Goal: Task Accomplishment & Management: Use online tool/utility

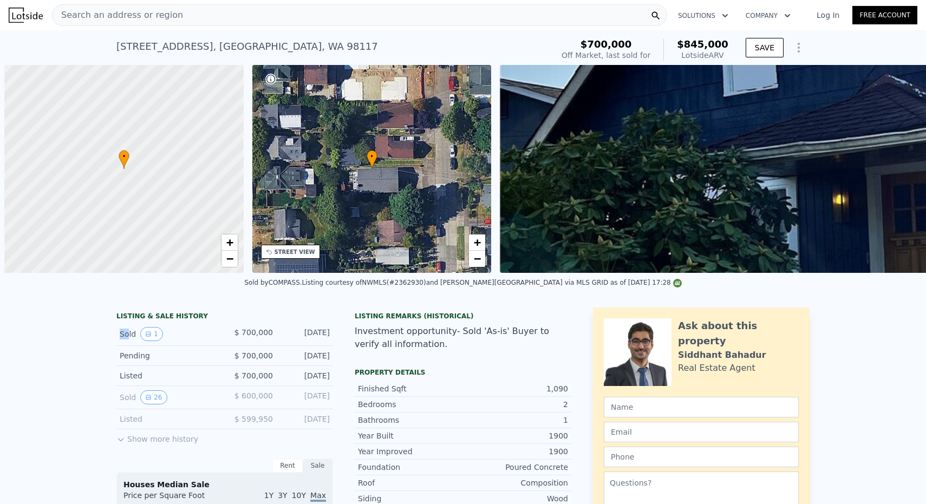
drag, startPoint x: 114, startPoint y: 332, endPoint x: 128, endPoint y: 332, distance: 13.5
click at [121, 334] on div "Sold 1" at bounding box center [168, 334] width 96 height 14
drag, startPoint x: 120, startPoint y: 353, endPoint x: 158, endPoint y: 355, distance: 38.6
click at [158, 355] on div "Pending" at bounding box center [168, 356] width 96 height 11
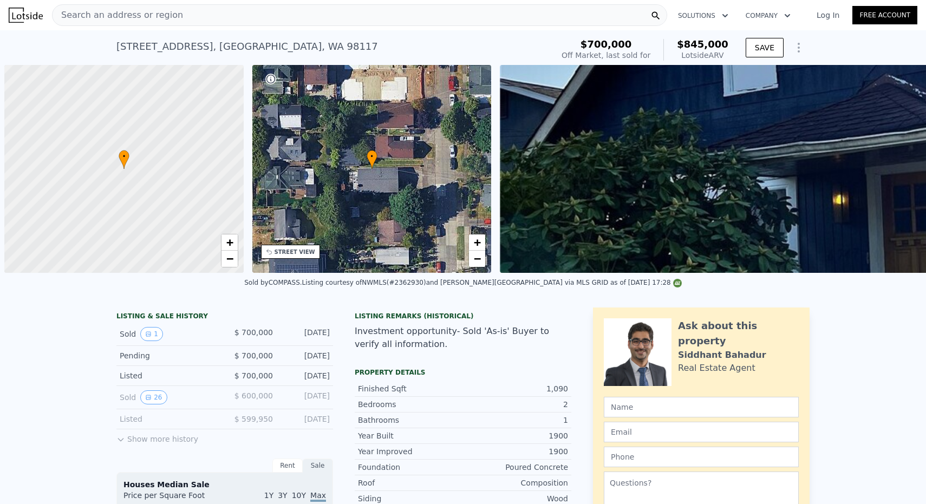
click at [155, 356] on div "Pending" at bounding box center [168, 356] width 96 height 11
drag, startPoint x: 155, startPoint y: 356, endPoint x: 120, endPoint y: 355, distance: 35.2
click at [119, 356] on div "Pending $ 700,000 [DATE]" at bounding box center [224, 356] width 217 height 20
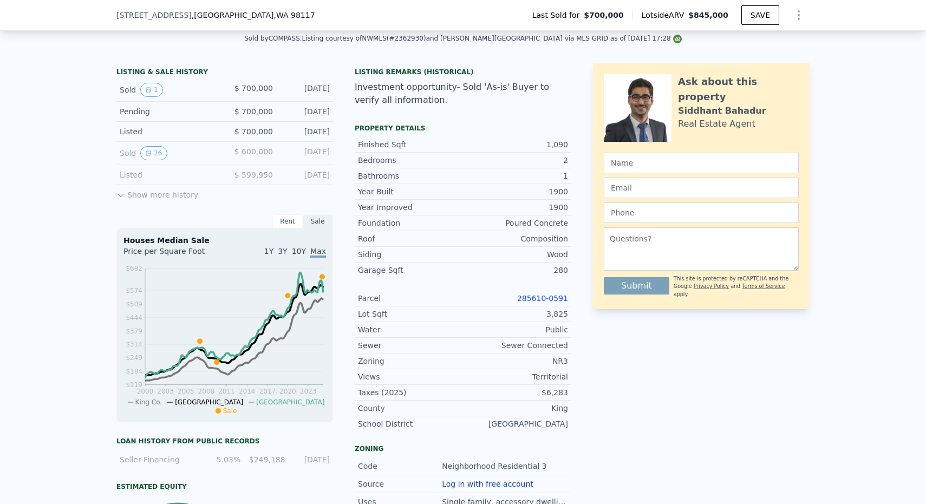
scroll to position [245, 0]
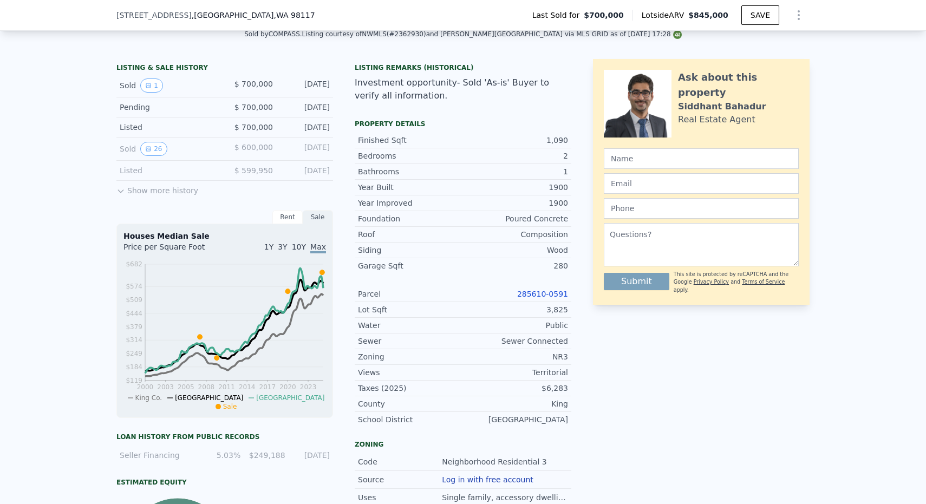
click at [97, 333] on div "LISTING & SALE HISTORY Sold 1 $ 700,000 [DATE] Pending $ 700,000 [DATE] Listed …" at bounding box center [463, 373] width 926 height 647
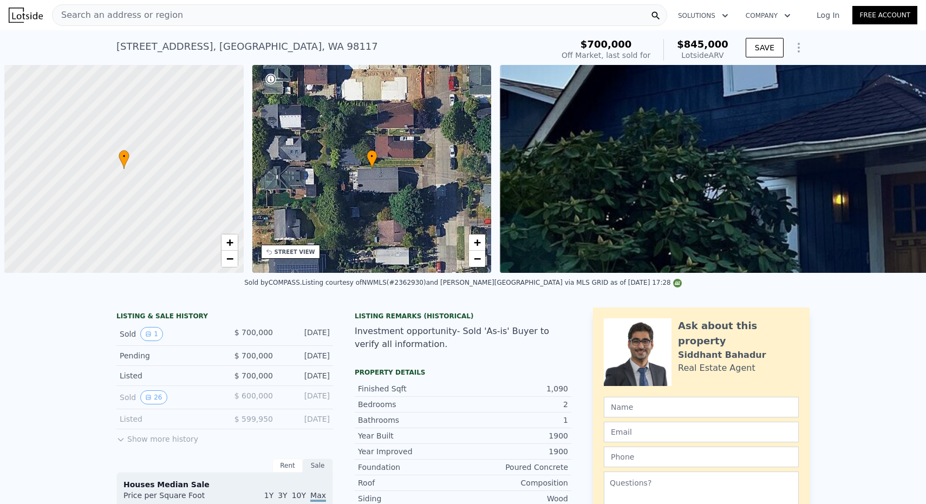
scroll to position [0, 4]
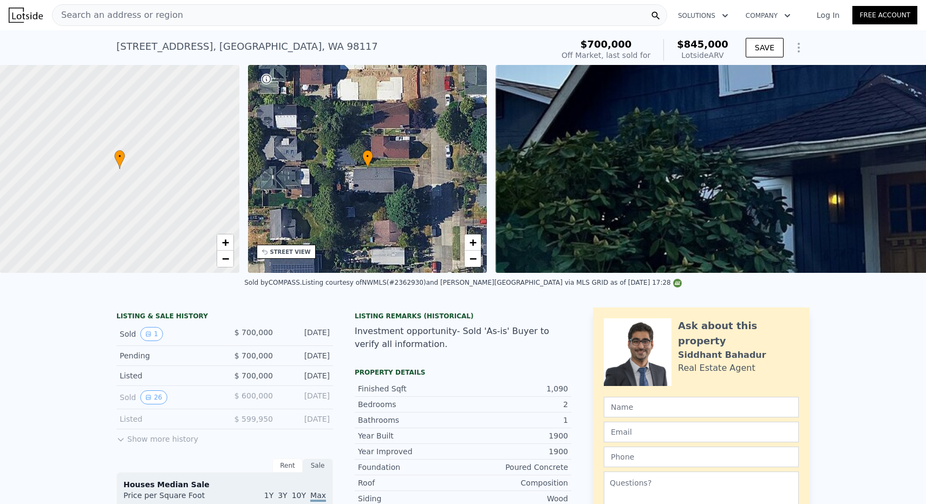
click at [797, 46] on icon "Show Options" at bounding box center [799, 47] width 13 height 13
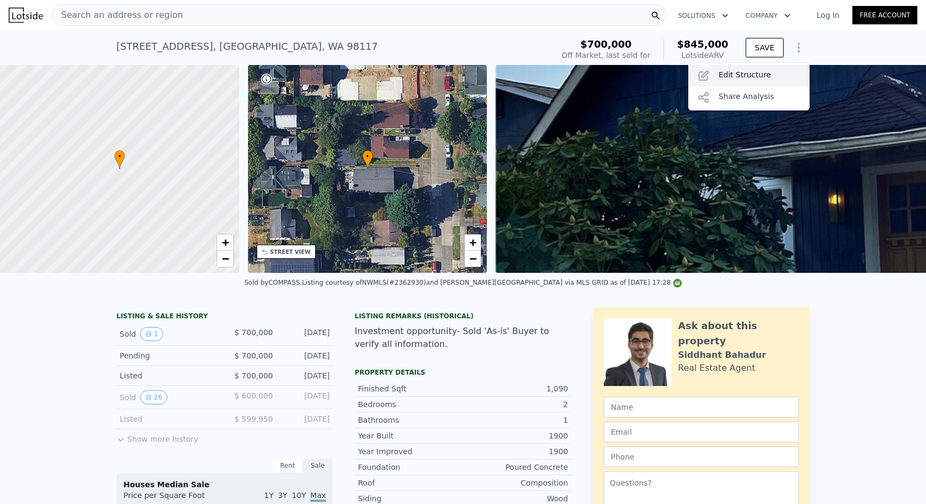
click at [770, 71] on div "Edit Structure" at bounding box center [749, 76] width 121 height 22
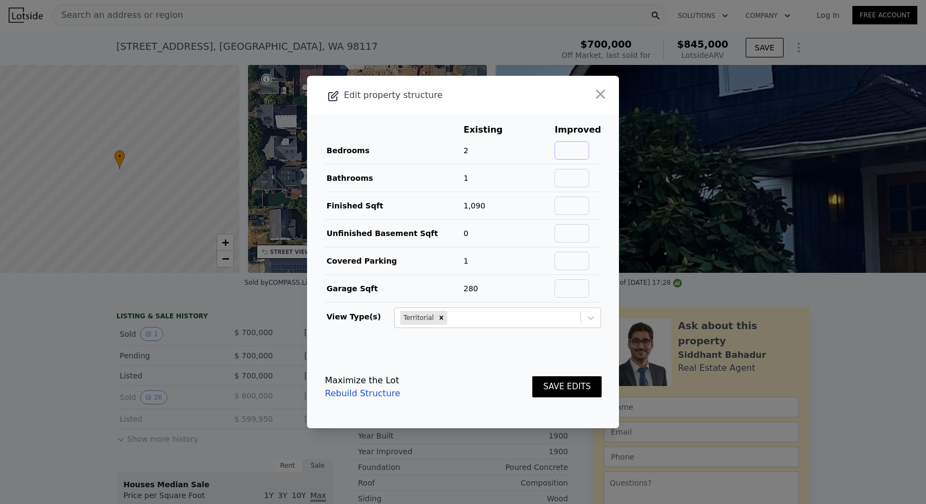
click at [586, 157] on input "text" at bounding box center [572, 150] width 35 height 18
type input "2"
click at [578, 183] on input "text" at bounding box center [572, 178] width 35 height 18
type input "2"
click at [577, 209] on input "text" at bounding box center [572, 206] width 35 height 18
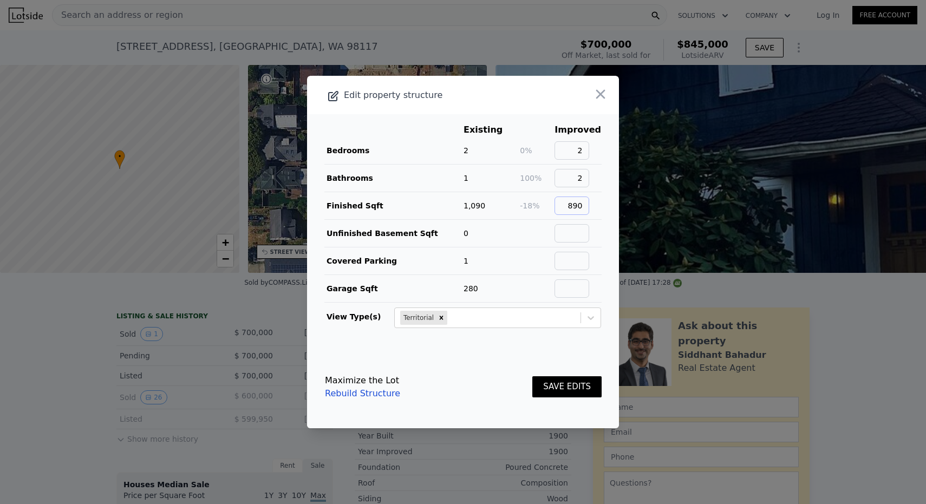
type input "890"
click at [577, 236] on input "text" at bounding box center [572, 233] width 35 height 18
type input "0"
click at [575, 260] on input "text" at bounding box center [572, 261] width 35 height 18
type input "1"
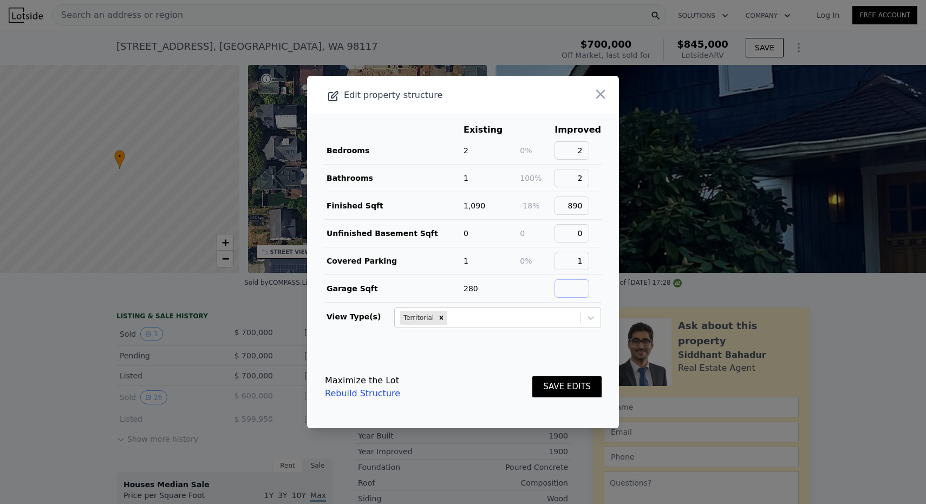
click at [581, 287] on input "text" at bounding box center [572, 289] width 35 height 18
type input "1"
click at [567, 385] on button "SAVE EDITS" at bounding box center [567, 387] width 69 height 21
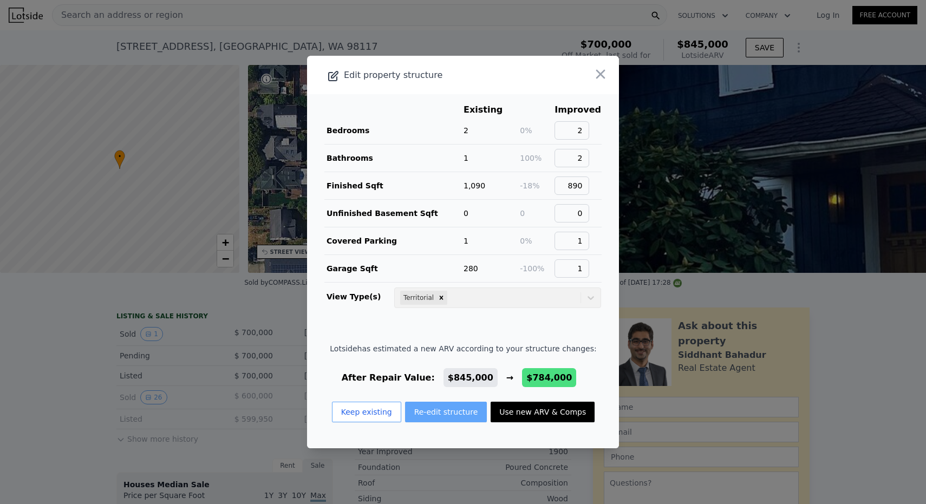
click at [427, 417] on button "Re-edit structure" at bounding box center [446, 412] width 82 height 21
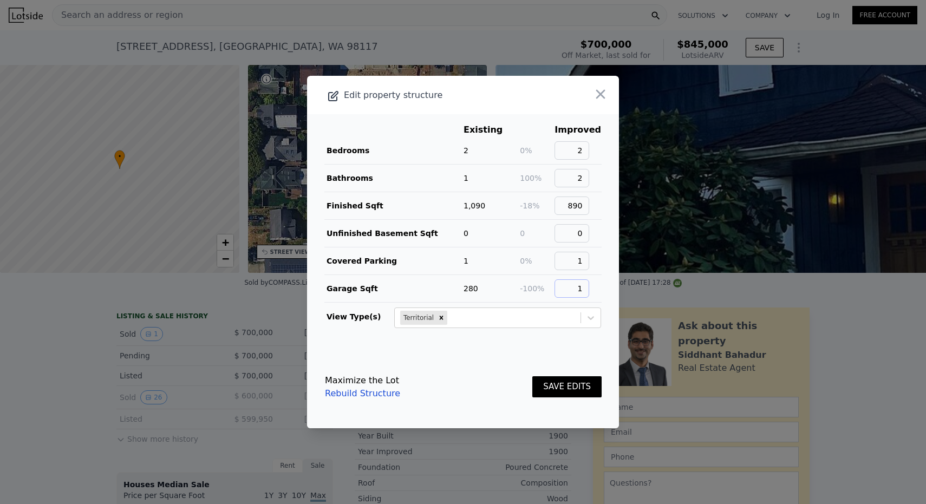
click at [589, 288] on input "1" at bounding box center [572, 289] width 35 height 18
type input "0"
click at [575, 381] on button "SAVE EDITS" at bounding box center [567, 387] width 69 height 21
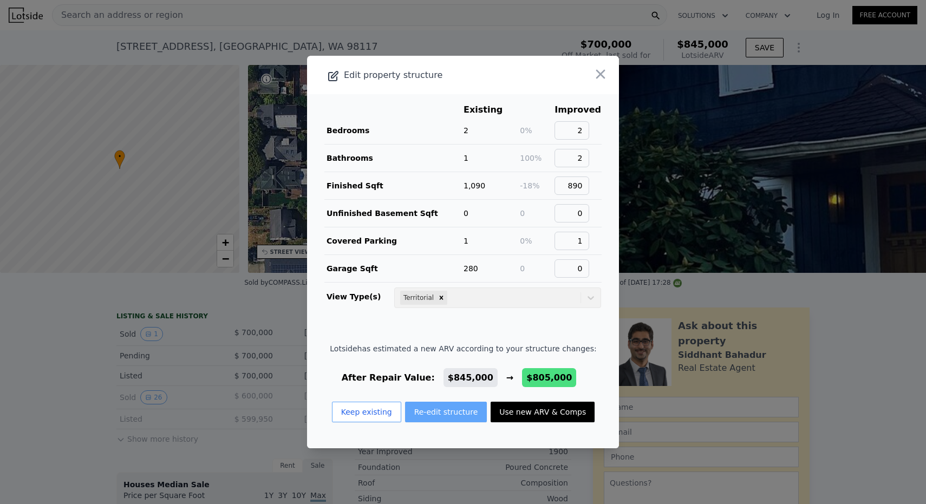
click at [441, 418] on button "Re-edit structure" at bounding box center [446, 412] width 82 height 21
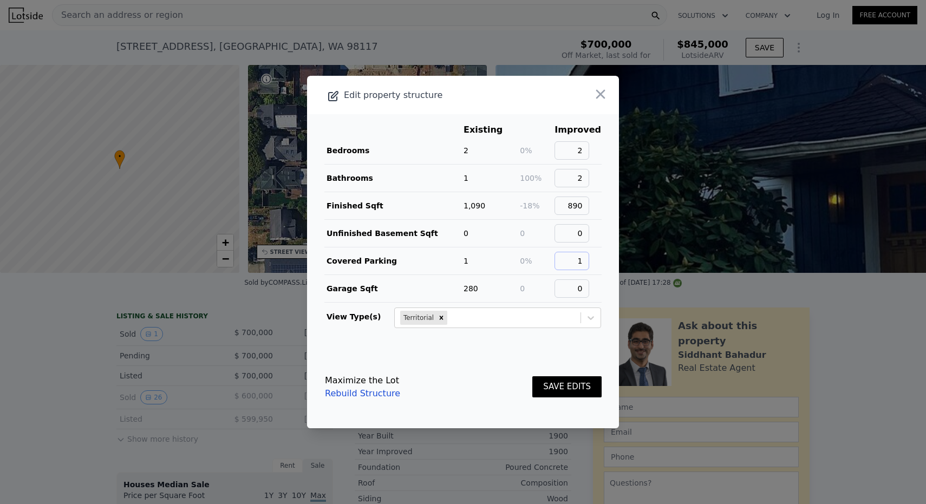
click at [589, 262] on input "1" at bounding box center [572, 261] width 35 height 18
type input "0"
click at [584, 391] on button "SAVE EDITS" at bounding box center [567, 387] width 69 height 21
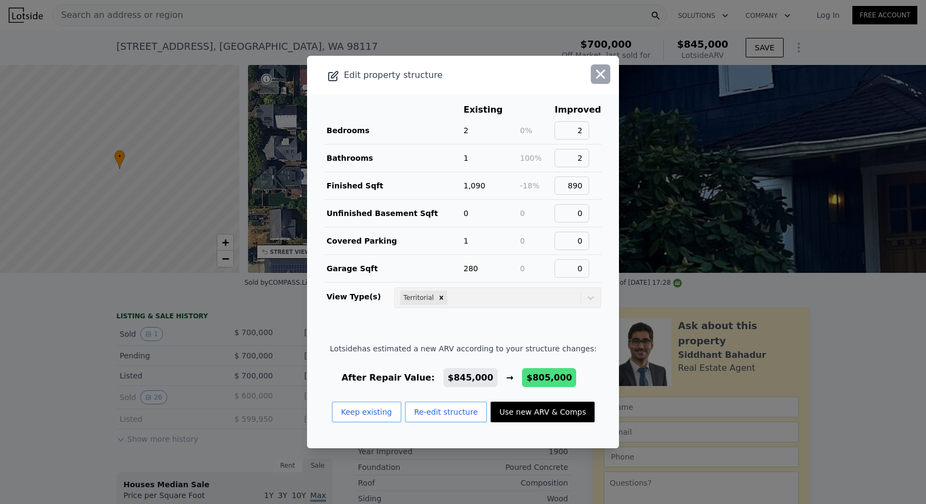
click at [603, 68] on icon "button" at bounding box center [600, 74] width 15 height 15
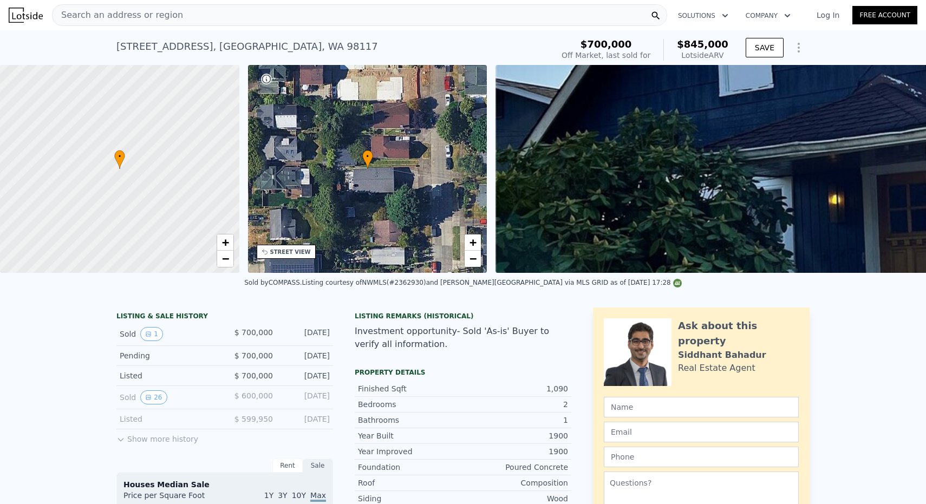
click at [93, 21] on span "Search an address or region" at bounding box center [118, 15] width 131 height 13
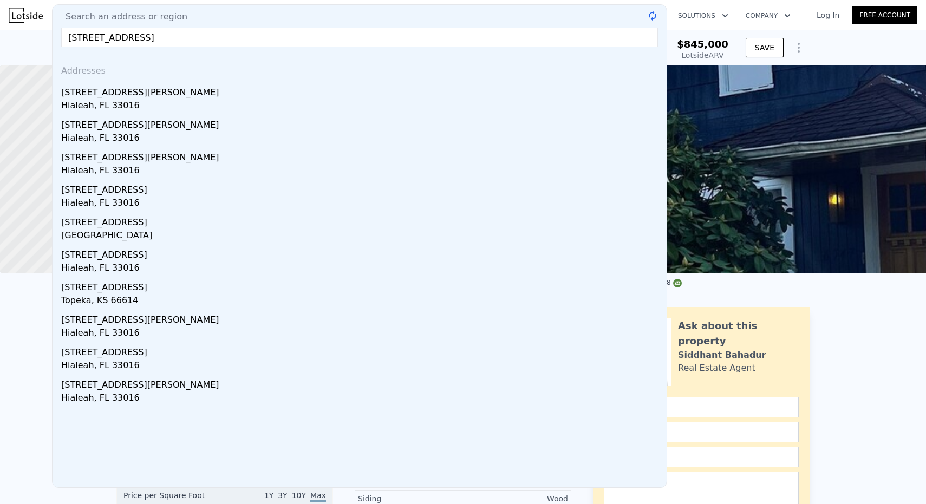
type input "[STREET_ADDRESS] se"
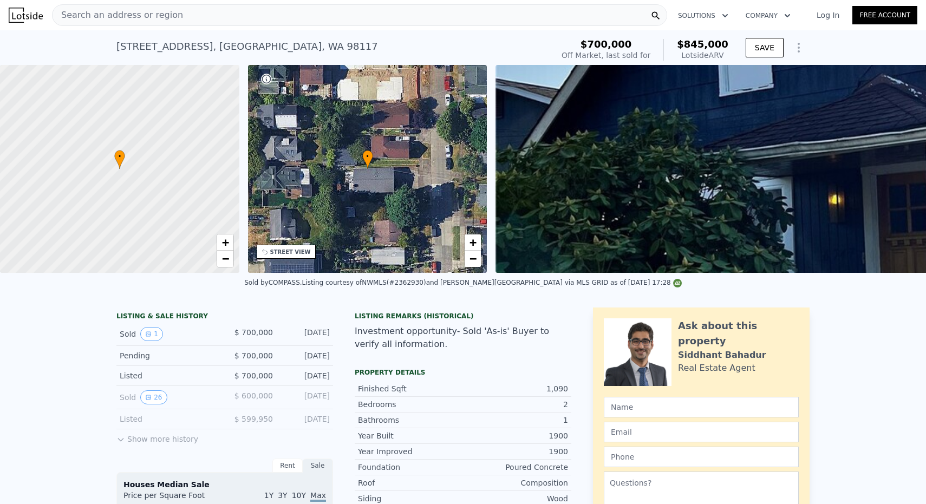
scroll to position [0, 0]
